Goal: Transaction & Acquisition: Book appointment/travel/reservation

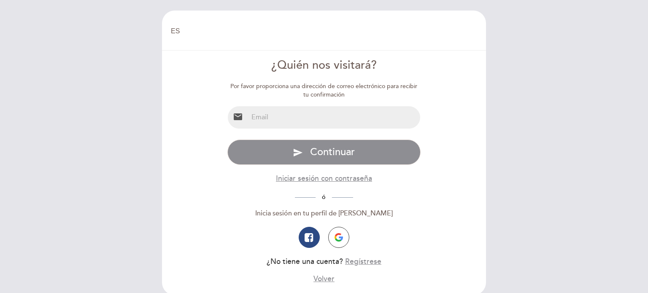
select select "es"
click at [281, 129] on div "Por favor proporciona una dirección de correo electrónico para recibir tu confi…" at bounding box center [324, 183] width 194 height 202
click at [278, 123] on input "email" at bounding box center [334, 117] width 172 height 22
type input "[EMAIL_ADDRESS][DOMAIN_NAME]"
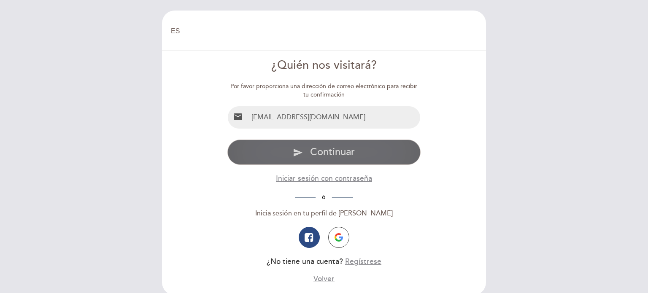
click at [295, 149] on icon "send" at bounding box center [298, 153] width 10 height 10
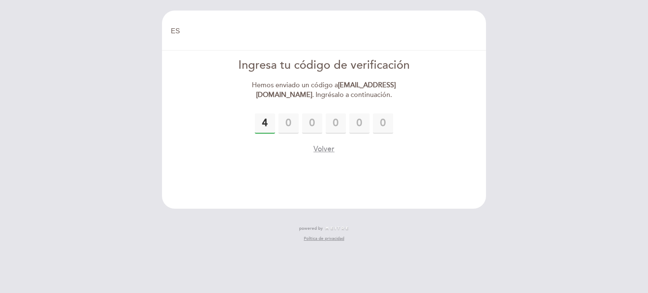
type input "4"
type input "3"
type input "4"
type input "6"
type input "5"
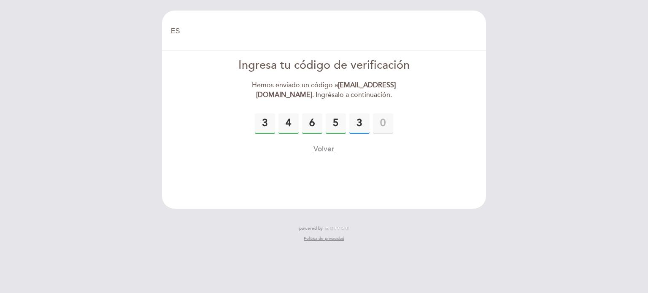
type input "3"
type input "0"
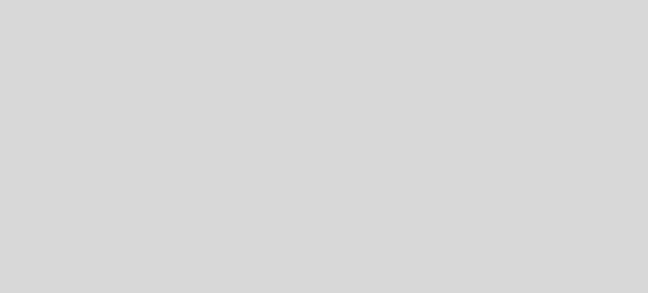
select select "es"
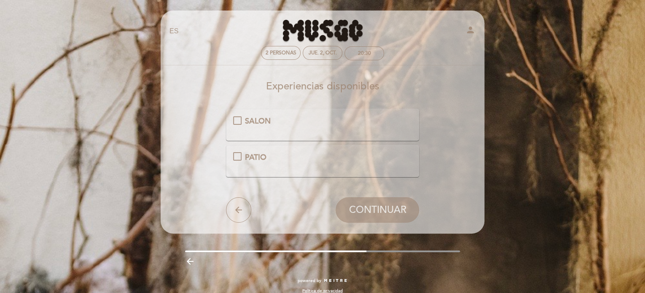
click at [233, 161] on div "PATIO" at bounding box center [237, 156] width 8 height 8
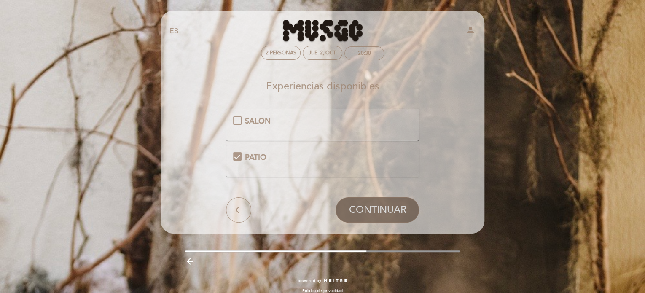
click at [366, 212] on span "CONTINUAR" at bounding box center [377, 210] width 57 height 12
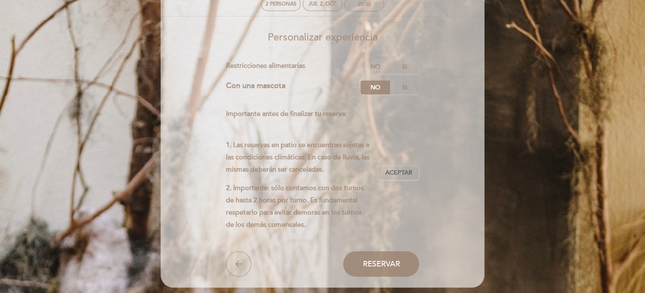
scroll to position [50, 0]
click at [378, 62] on label "No" at bounding box center [375, 66] width 30 height 14
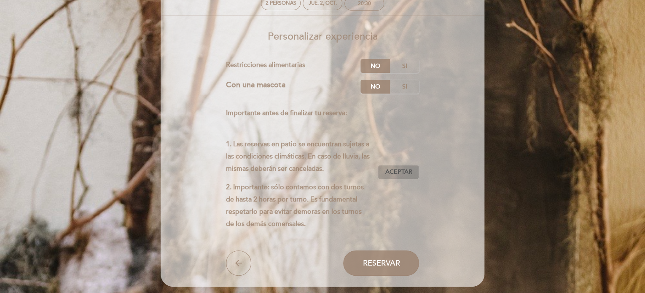
click at [395, 165] on button "Aceptar Aceptado" at bounding box center [398, 172] width 41 height 14
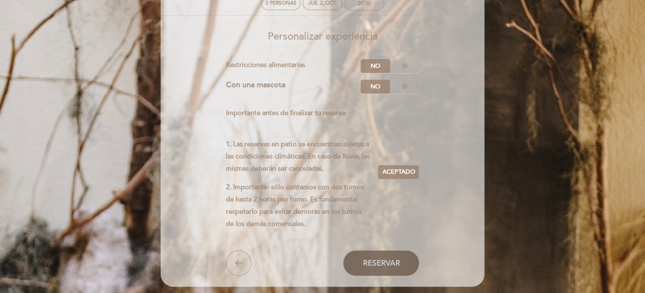
click at [390, 263] on span "Reservar" at bounding box center [381, 262] width 37 height 9
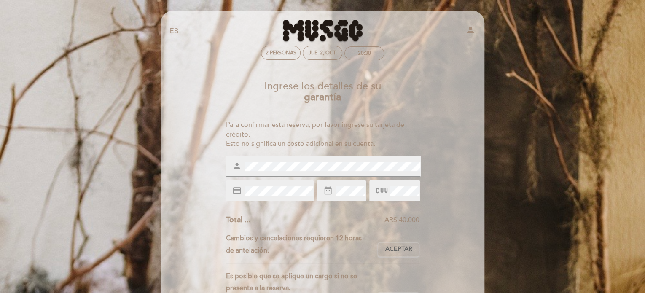
scroll to position [0, 0]
